Goal: Task Accomplishment & Management: Use online tool/utility

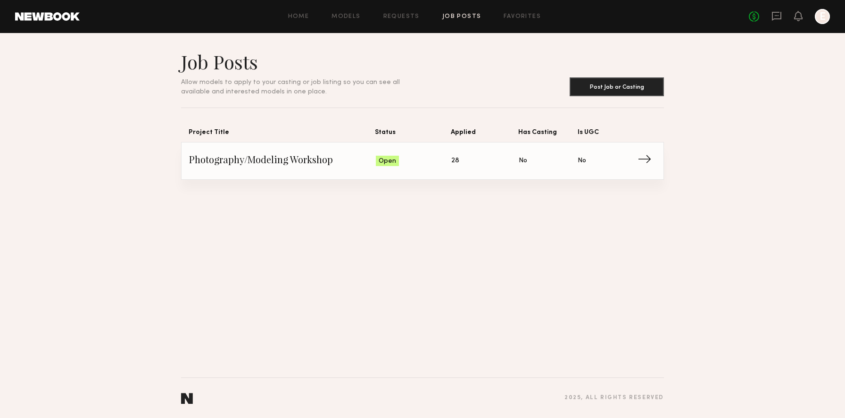
click at [422, 165] on span "Status: Open" at bounding box center [414, 161] width 76 height 14
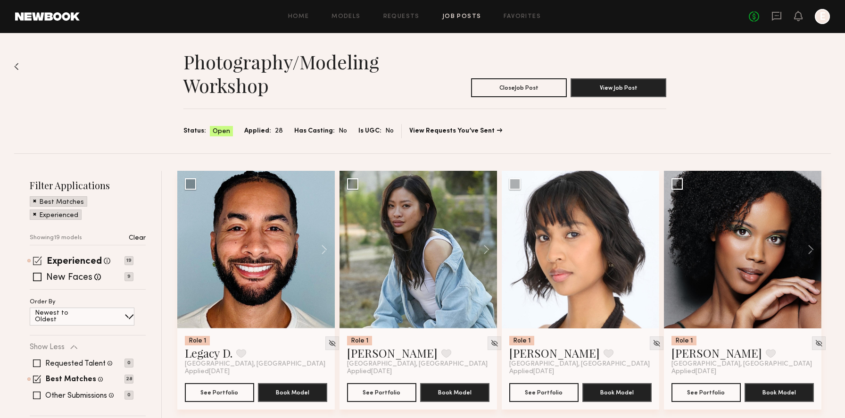
click at [33, 257] on span at bounding box center [37, 260] width 9 height 9
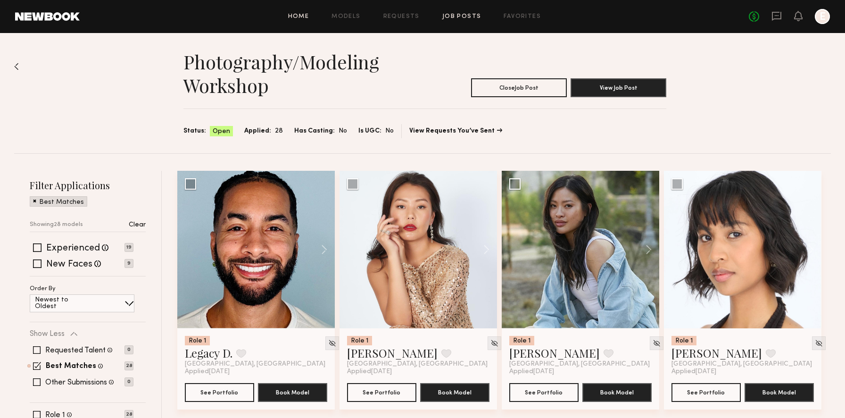
click at [303, 19] on link "Home" at bounding box center [298, 17] width 21 height 6
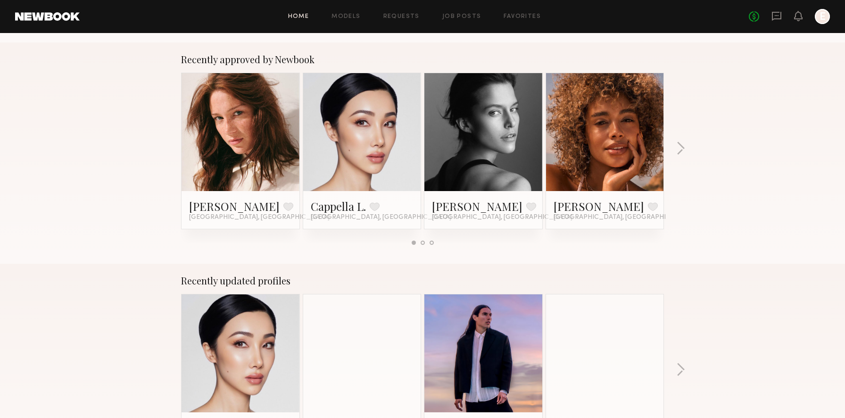
scroll to position [358, 0]
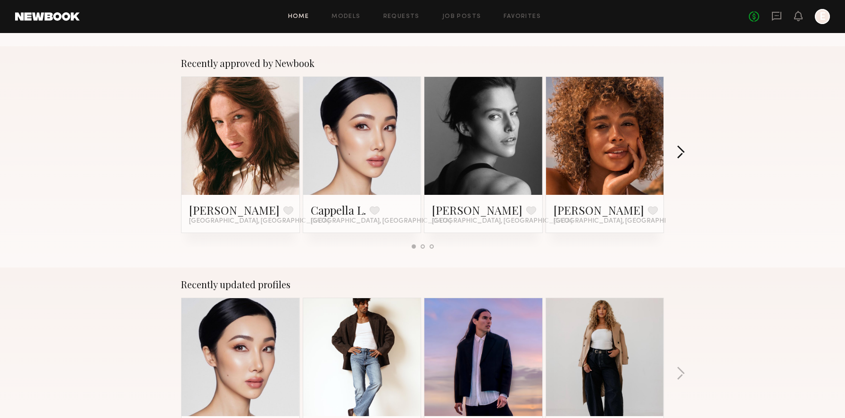
click at [680, 149] on button "button" at bounding box center [680, 153] width 9 height 16
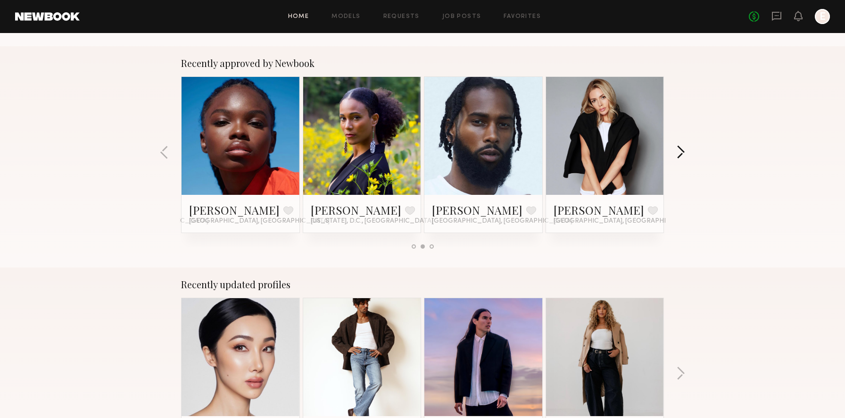
click at [680, 149] on button "button" at bounding box center [680, 153] width 9 height 16
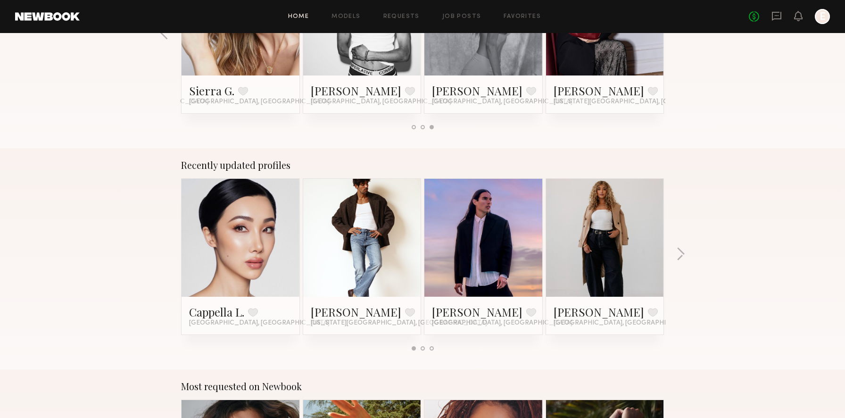
scroll to position [512, 0]
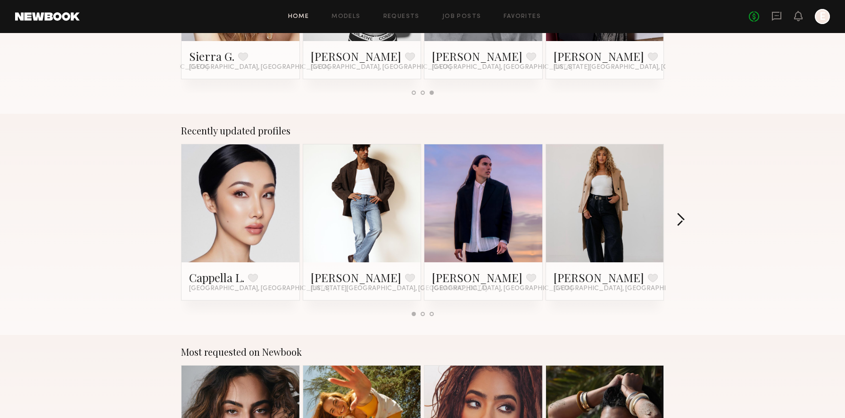
click at [684, 221] on button "button" at bounding box center [680, 221] width 9 height 16
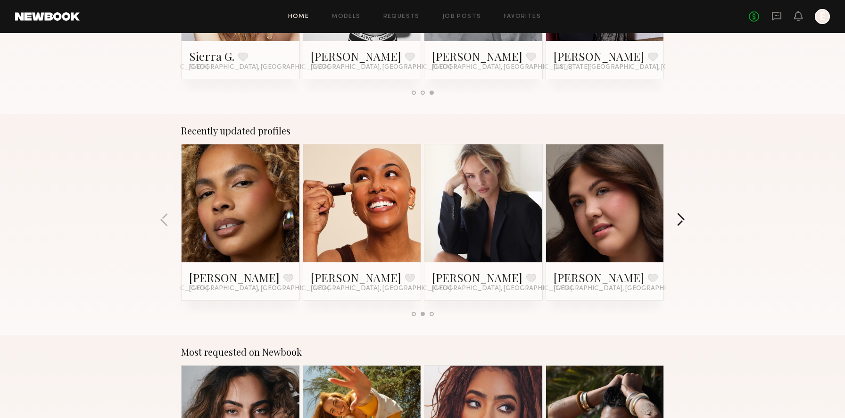
click at [684, 221] on button "button" at bounding box center [680, 221] width 9 height 16
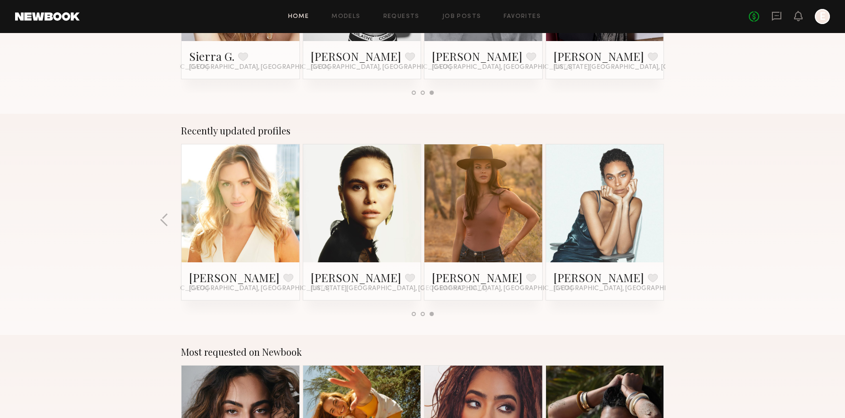
click at [684, 221] on div "Recently updated profiles Cappella L. Favorite [GEOGRAPHIC_DATA], [GEOGRAPHIC_D…" at bounding box center [422, 224] width 845 height 221
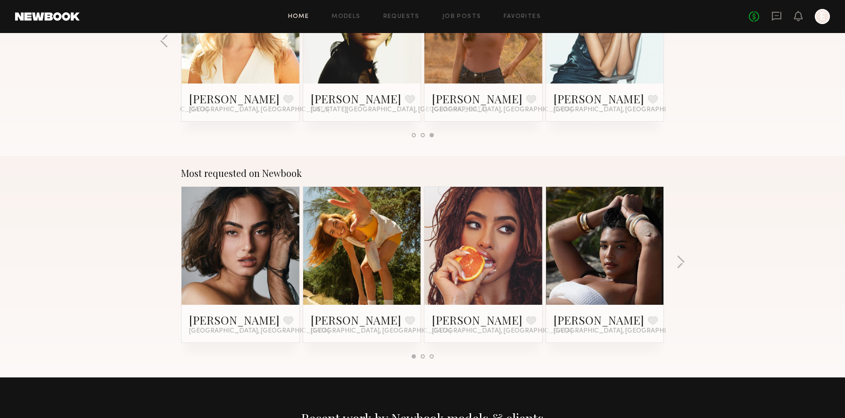
scroll to position [702, 0]
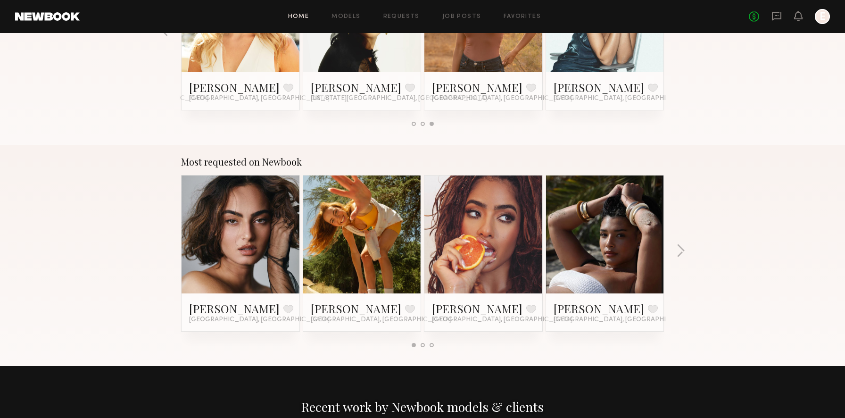
click at [687, 249] on div "Most requested on Newbook [PERSON_NAME] Favorite [GEOGRAPHIC_DATA], [GEOGRAPHIC…" at bounding box center [422, 255] width 845 height 221
click at [686, 246] on div "Most requested on Newbook [PERSON_NAME] Favorite [GEOGRAPHIC_DATA], [GEOGRAPHIC…" at bounding box center [422, 255] width 845 height 221
click at [679, 249] on button "button" at bounding box center [680, 252] width 9 height 16
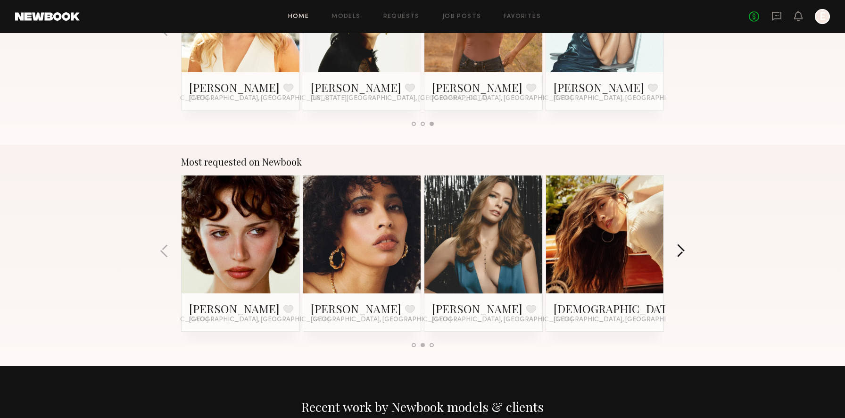
click at [679, 249] on button "button" at bounding box center [680, 252] width 9 height 16
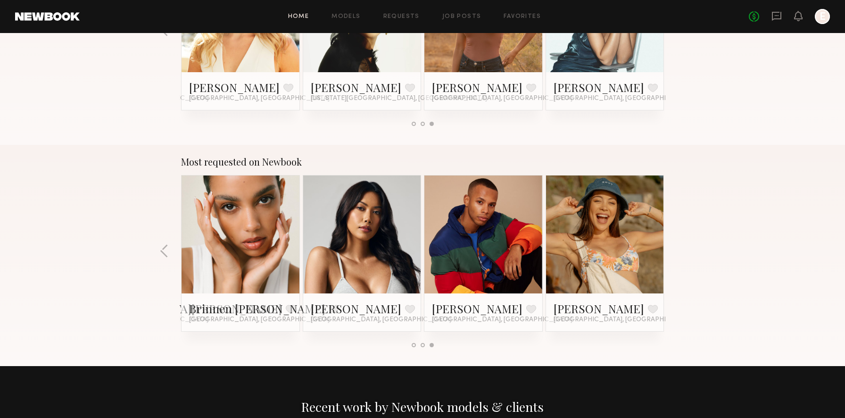
click at [679, 249] on div "Most requested on Newbook [PERSON_NAME] Favorite [GEOGRAPHIC_DATA], [GEOGRAPHIC…" at bounding box center [422, 255] width 845 height 221
